Goal: Task Accomplishment & Management: Manage account settings

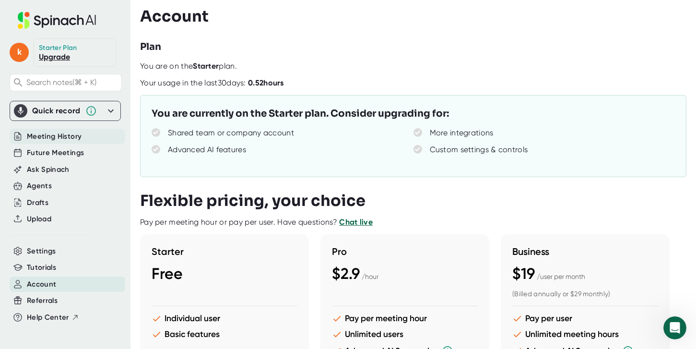
click at [54, 137] on span "Meeting History" at bounding box center [54, 136] width 55 height 11
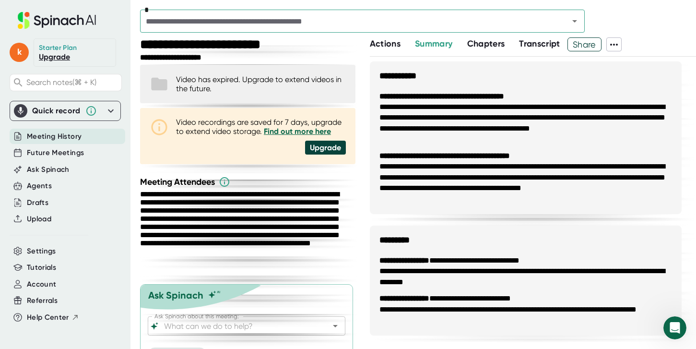
click at [619, 47] on icon at bounding box center [614, 45] width 12 height 12
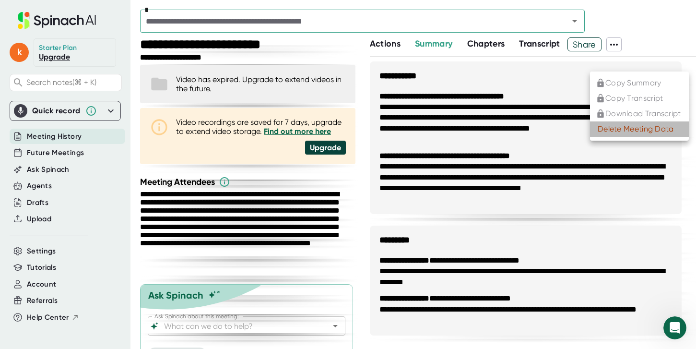
click at [624, 132] on div "Delete Meeting Data" at bounding box center [635, 129] width 76 height 10
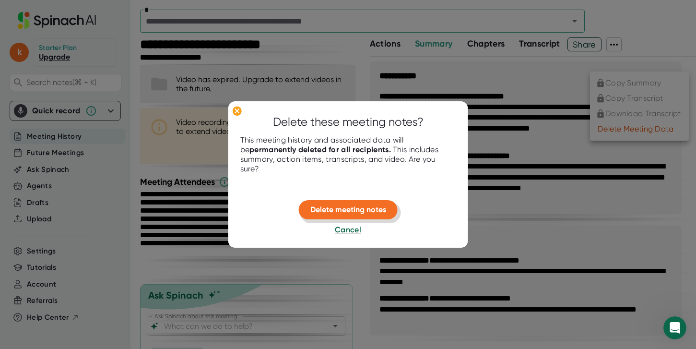
click at [330, 210] on span "Delete meeting notes" at bounding box center [348, 209] width 76 height 9
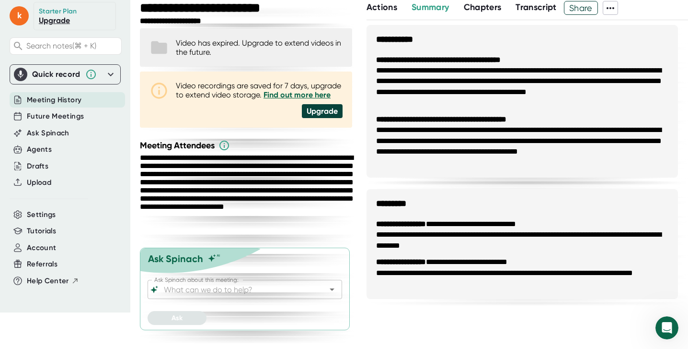
scroll to position [37, 0]
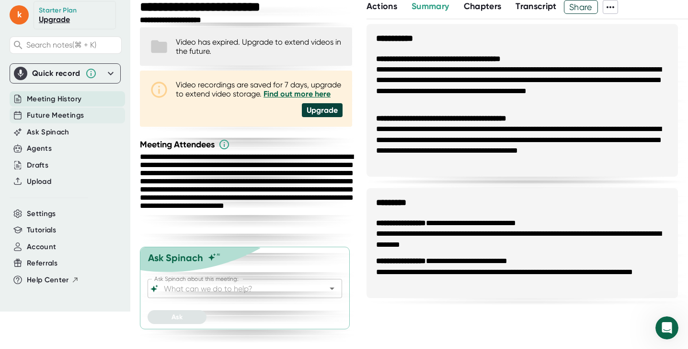
click at [46, 116] on span "Future Meetings" at bounding box center [55, 115] width 57 height 11
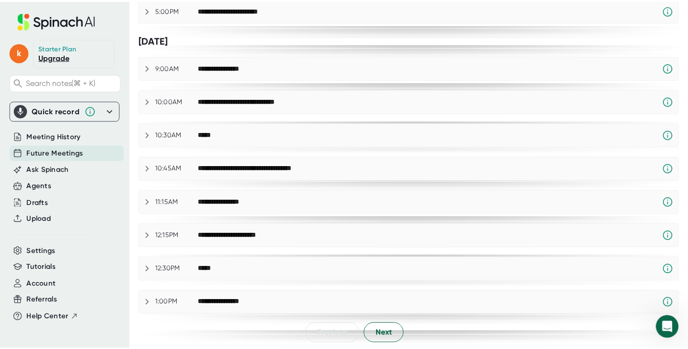
scroll to position [505, 0]
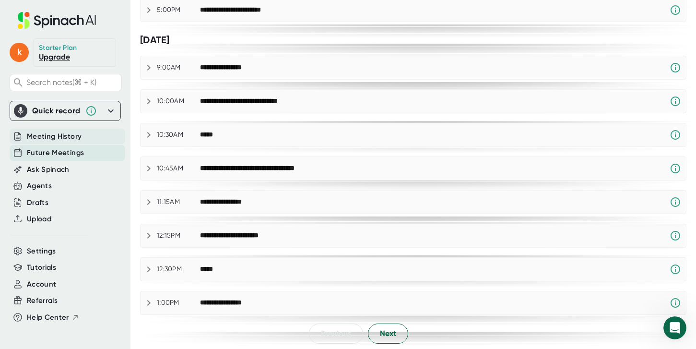
click at [36, 137] on span "Meeting History" at bounding box center [54, 136] width 55 height 11
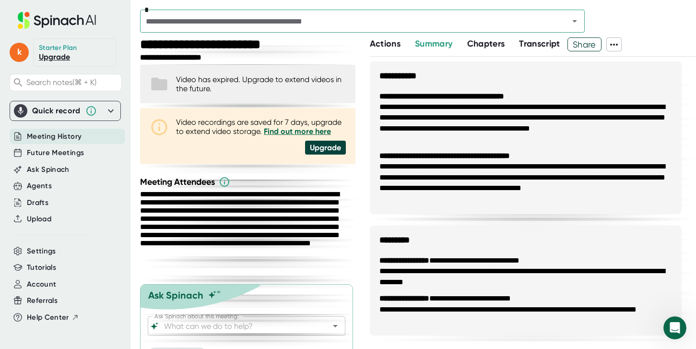
click at [337, 20] on input "text" at bounding box center [348, 20] width 410 height 13
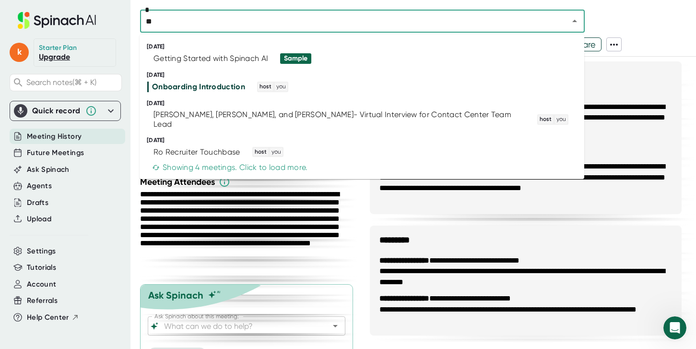
type input "**"
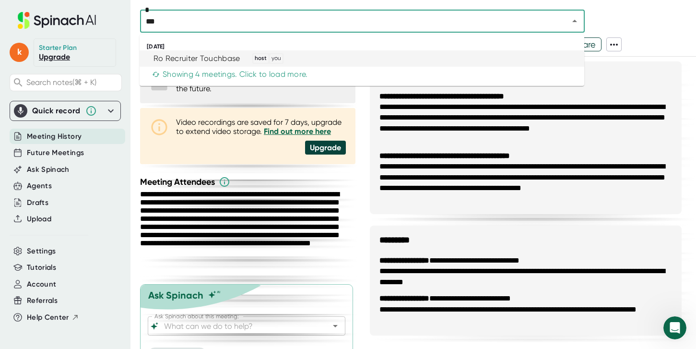
click at [193, 59] on div "Ro Recruiter Touchbase" at bounding box center [196, 59] width 87 height 10
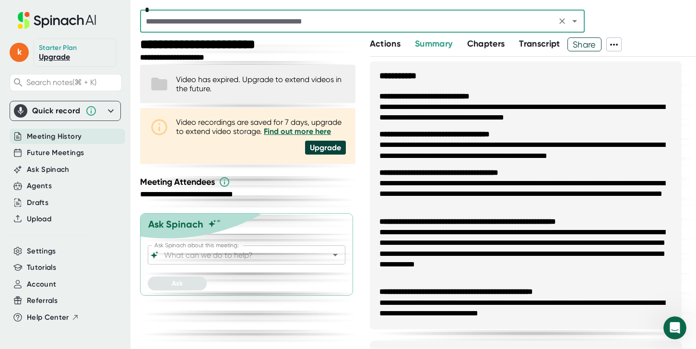
click at [618, 41] on icon at bounding box center [614, 45] width 12 height 12
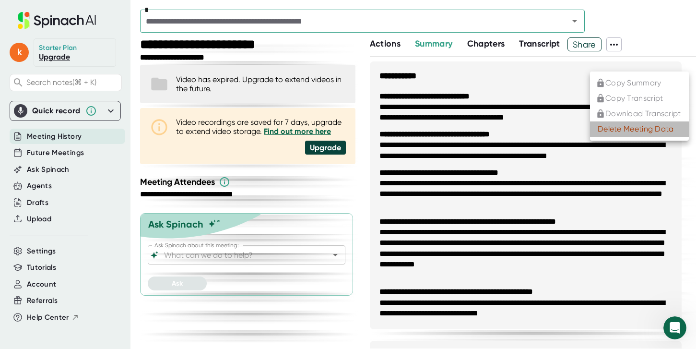
click at [626, 129] on div "Delete Meeting Data" at bounding box center [635, 129] width 76 height 10
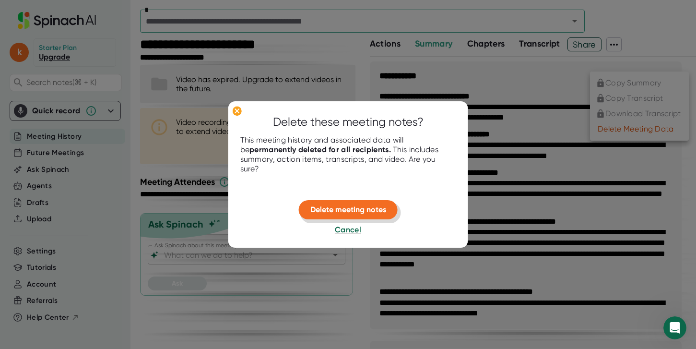
click at [348, 215] on button "Delete meeting notes" at bounding box center [348, 209] width 99 height 19
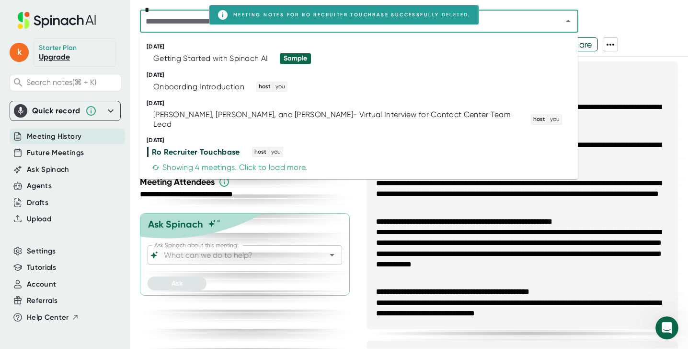
click at [191, 22] on input "text" at bounding box center [345, 20] width 405 height 13
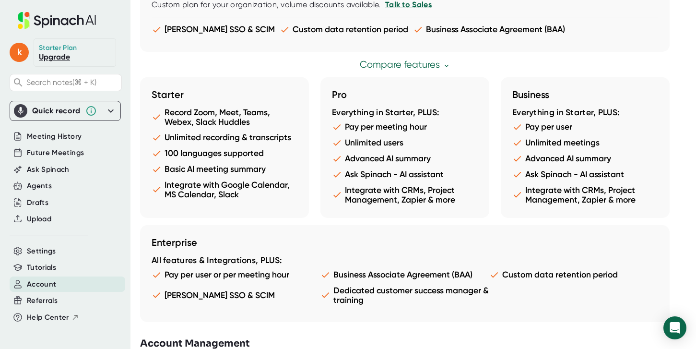
scroll to position [517, 0]
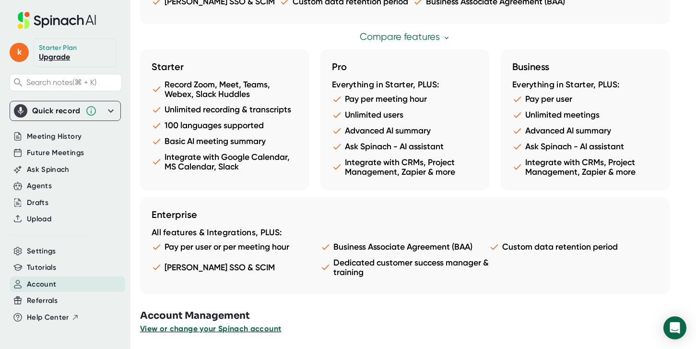
click at [219, 330] on span "View or change your Spinach account" at bounding box center [210, 328] width 141 height 9
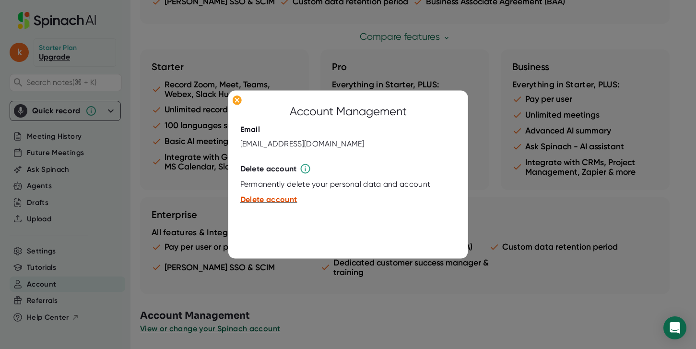
click at [276, 200] on span "Delete account" at bounding box center [268, 199] width 57 height 9
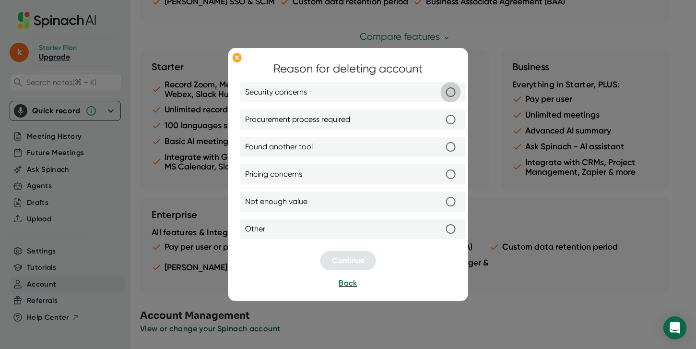
click at [450, 92] on input "Security concerns" at bounding box center [451, 92] width 20 height 20
radio input "true"
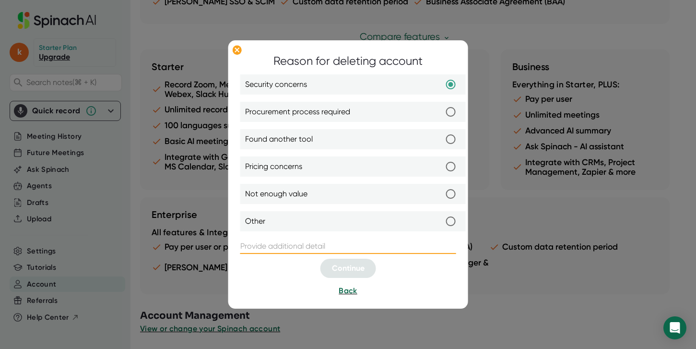
click at [263, 246] on input "text" at bounding box center [348, 245] width 216 height 15
type input "NA"
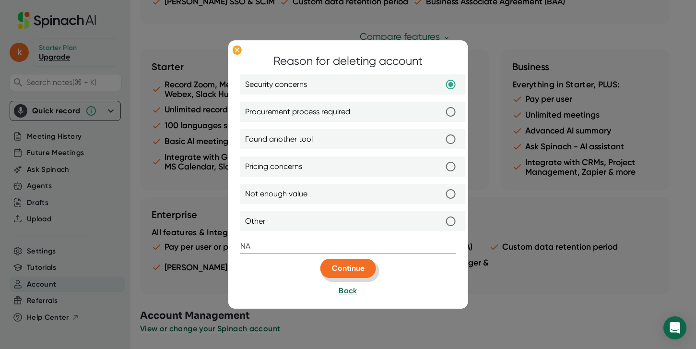
click at [339, 267] on span "Continue" at bounding box center [348, 267] width 33 height 9
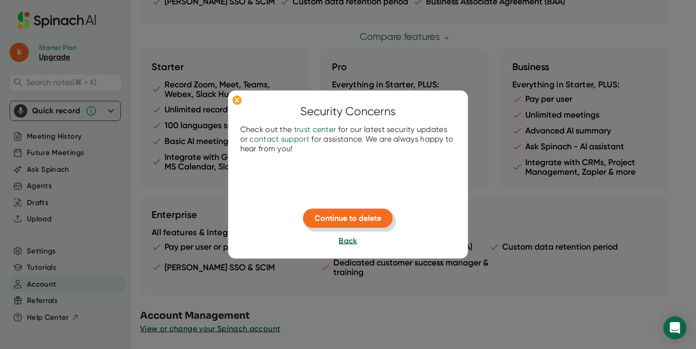
click at [336, 217] on span "Continue to delete" at bounding box center [348, 217] width 67 height 9
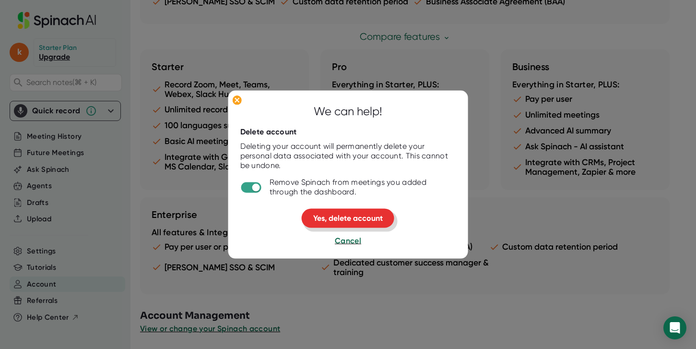
click at [345, 219] on span "Yes, delete account" at bounding box center [348, 217] width 70 height 9
click at [340, 220] on span "Yes, delete account" at bounding box center [348, 217] width 70 height 9
